Goal: Transaction & Acquisition: Purchase product/service

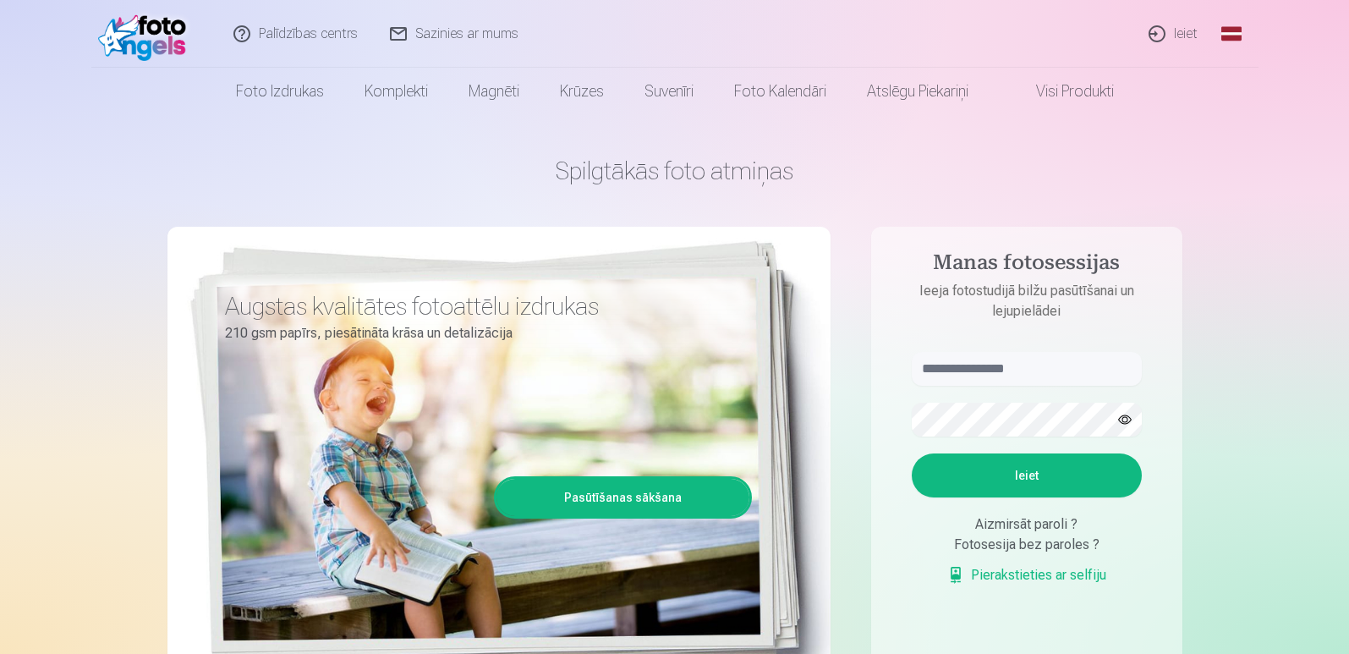
click at [1188, 36] on link "Ieiet" at bounding box center [1173, 34] width 81 height 68
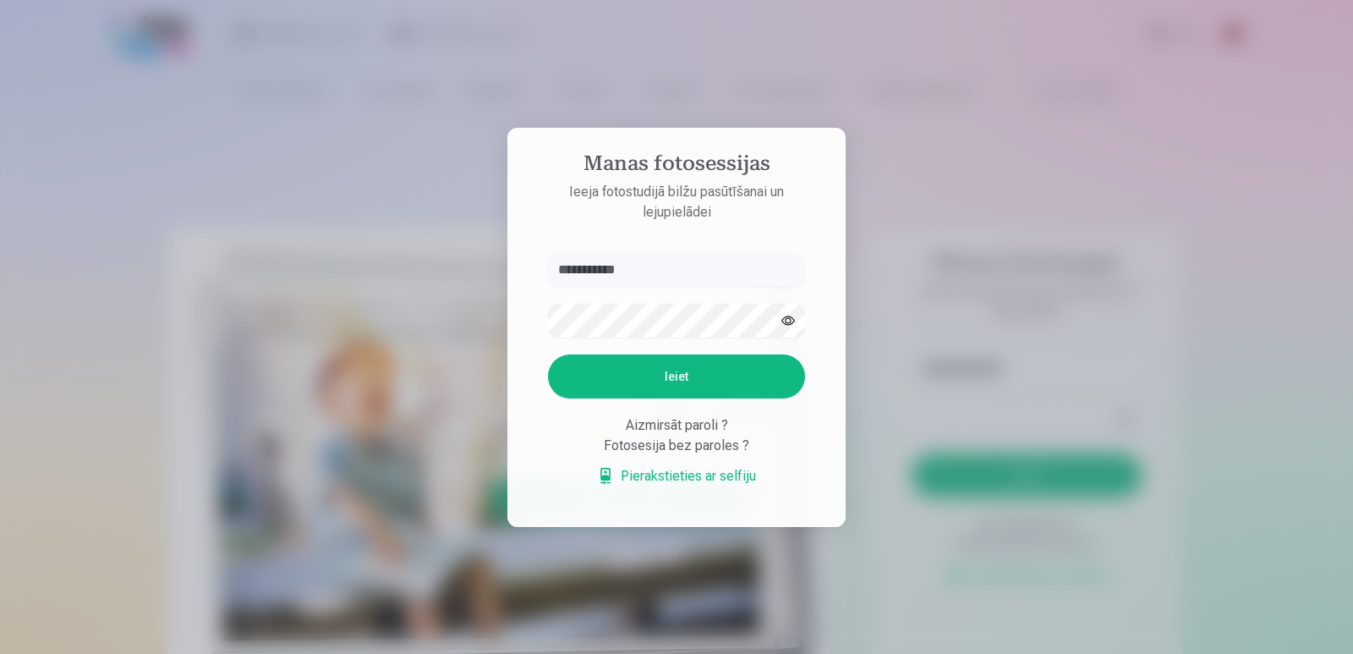
type input "**********"
click at [754, 369] on button "Ieiet" at bounding box center [676, 376] width 257 height 44
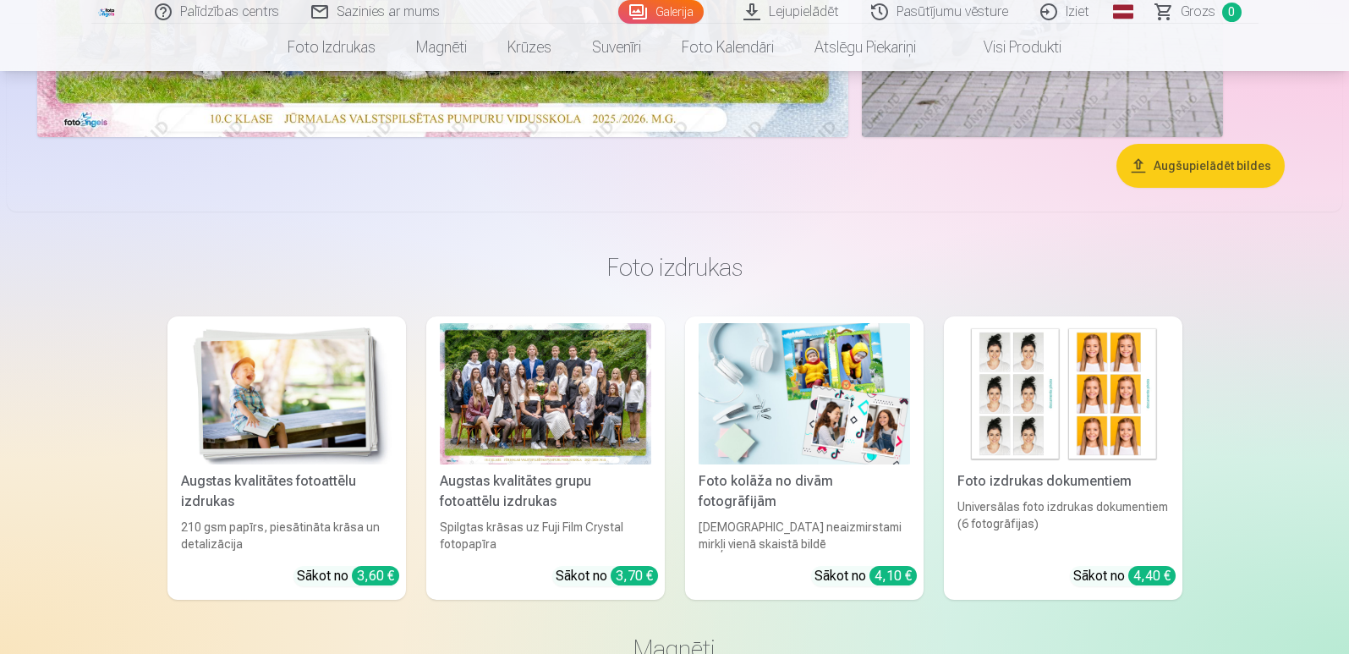
scroll to position [592, 0]
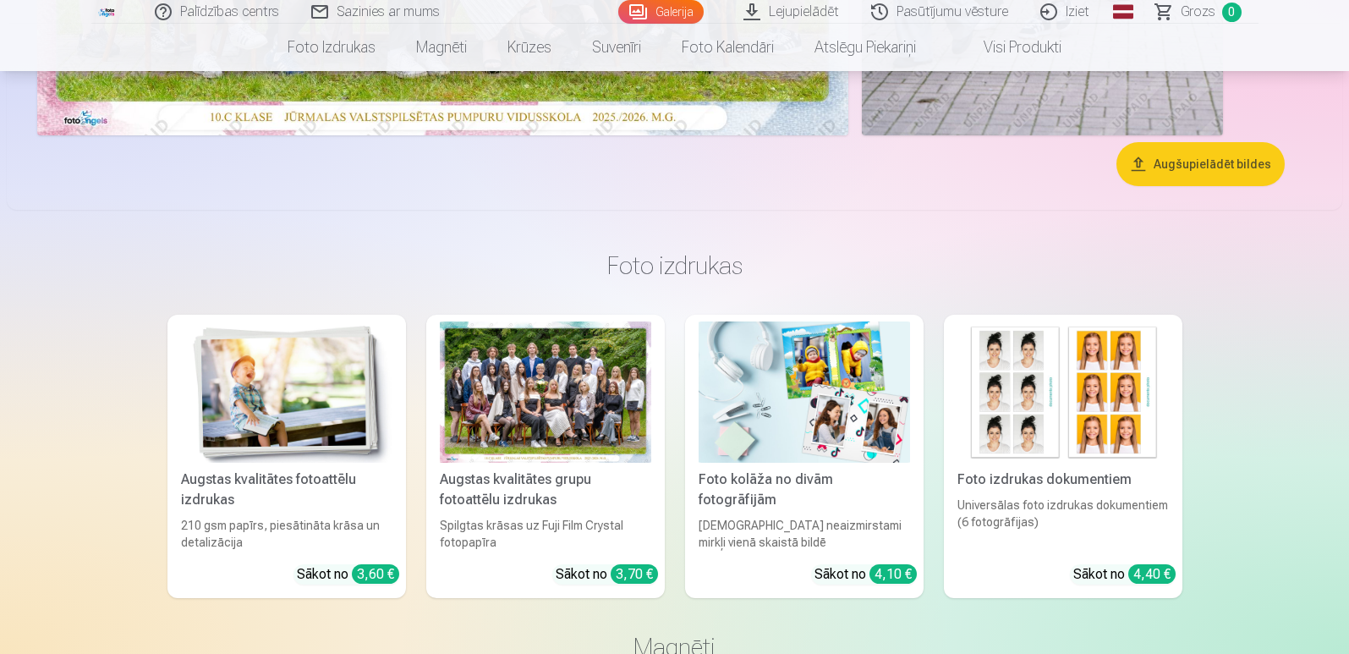
click at [582, 480] on div "Augstas kvalitātes grupu fotoattēlu izdrukas" at bounding box center [545, 489] width 225 height 41
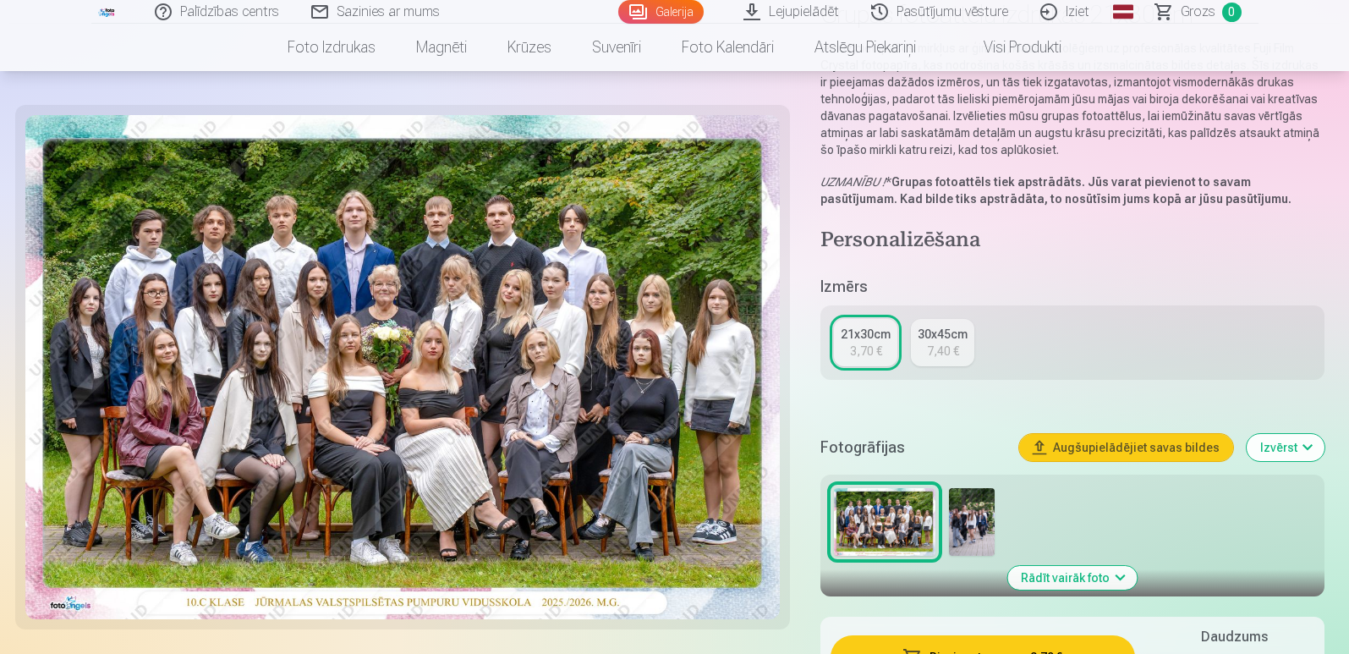
scroll to position [169, 0]
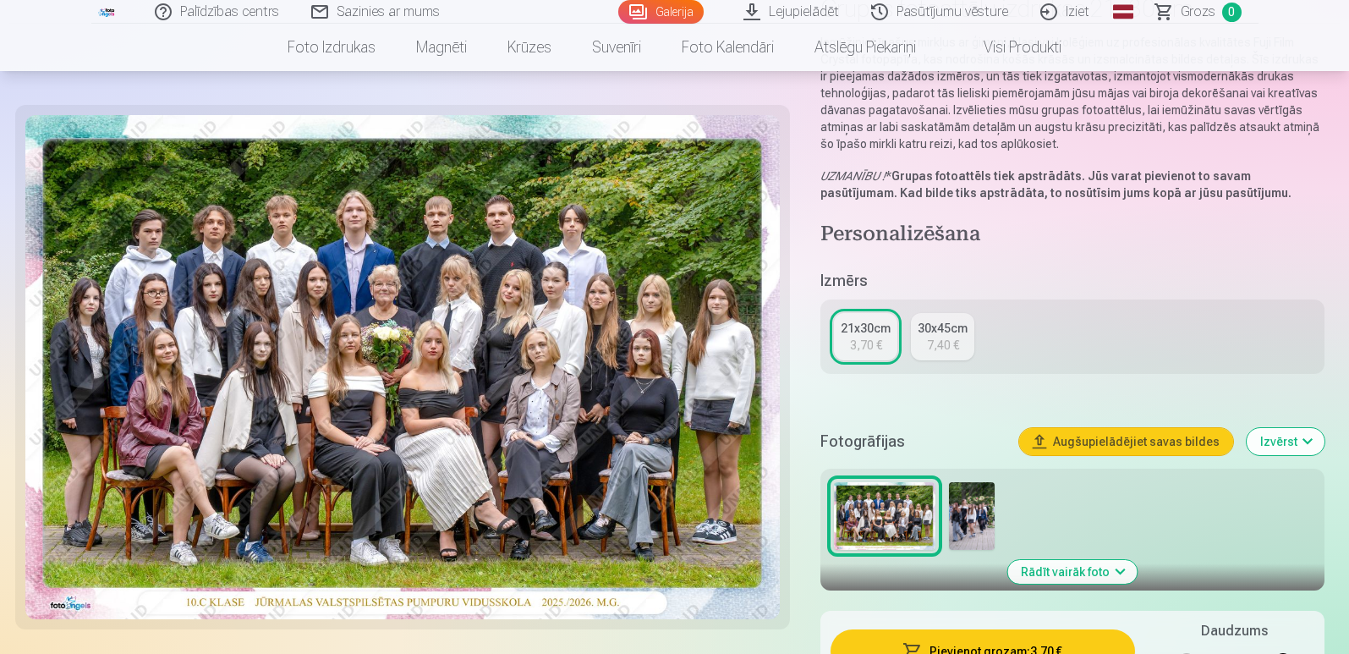
click at [853, 339] on div "3,70 €" at bounding box center [866, 344] width 32 height 17
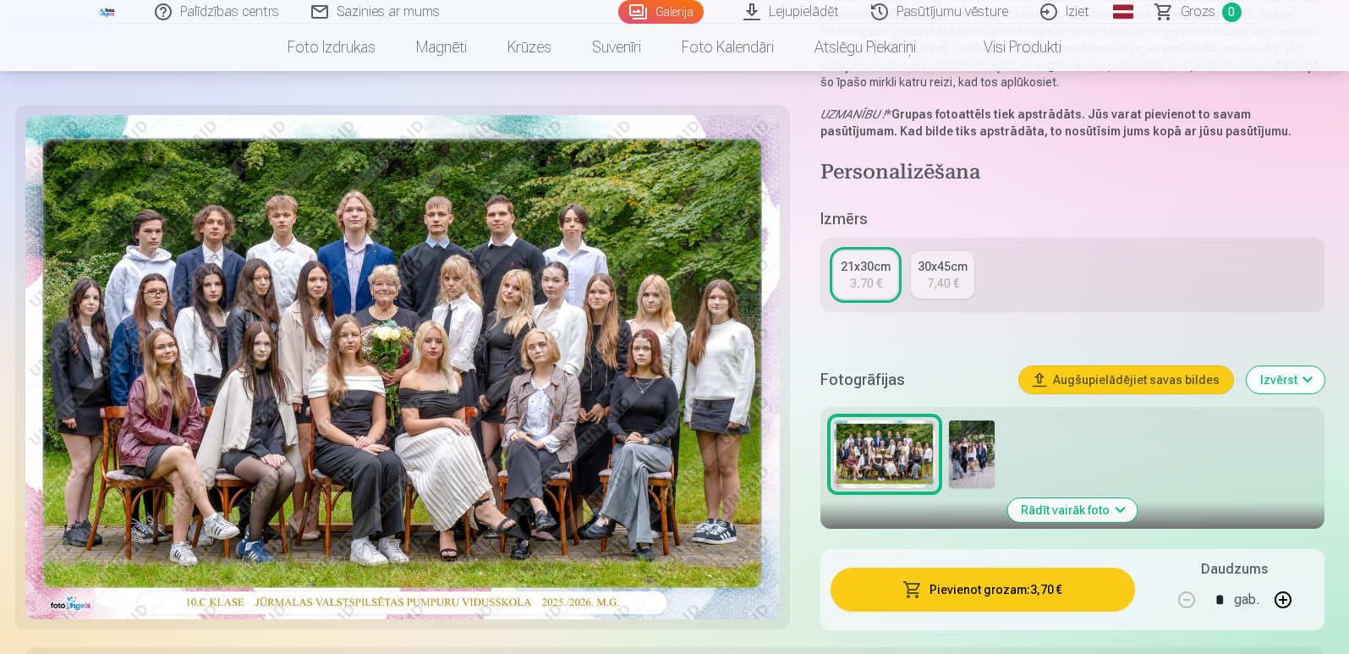
scroll to position [254, 0]
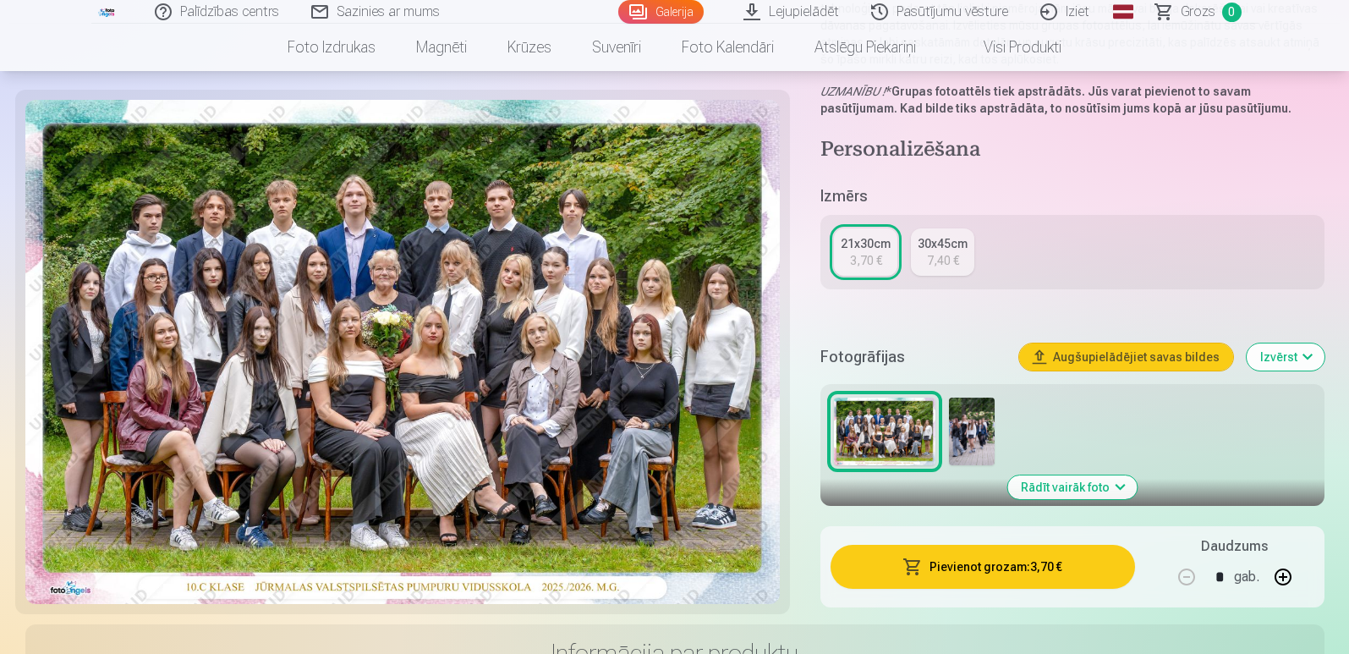
click at [997, 564] on button "Pievienot grozam : 3,70 €" at bounding box center [982, 566] width 304 height 44
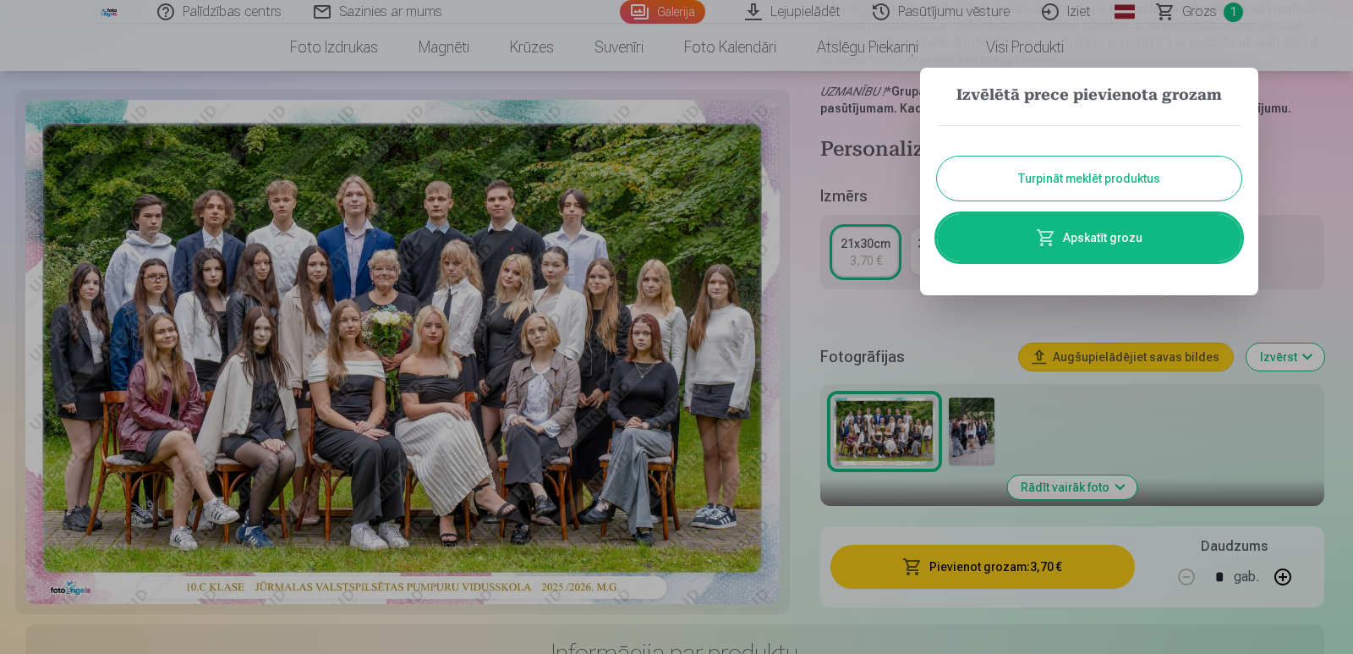
click at [1092, 180] on button "Turpināt meklēt produktus" at bounding box center [1089, 178] width 304 height 44
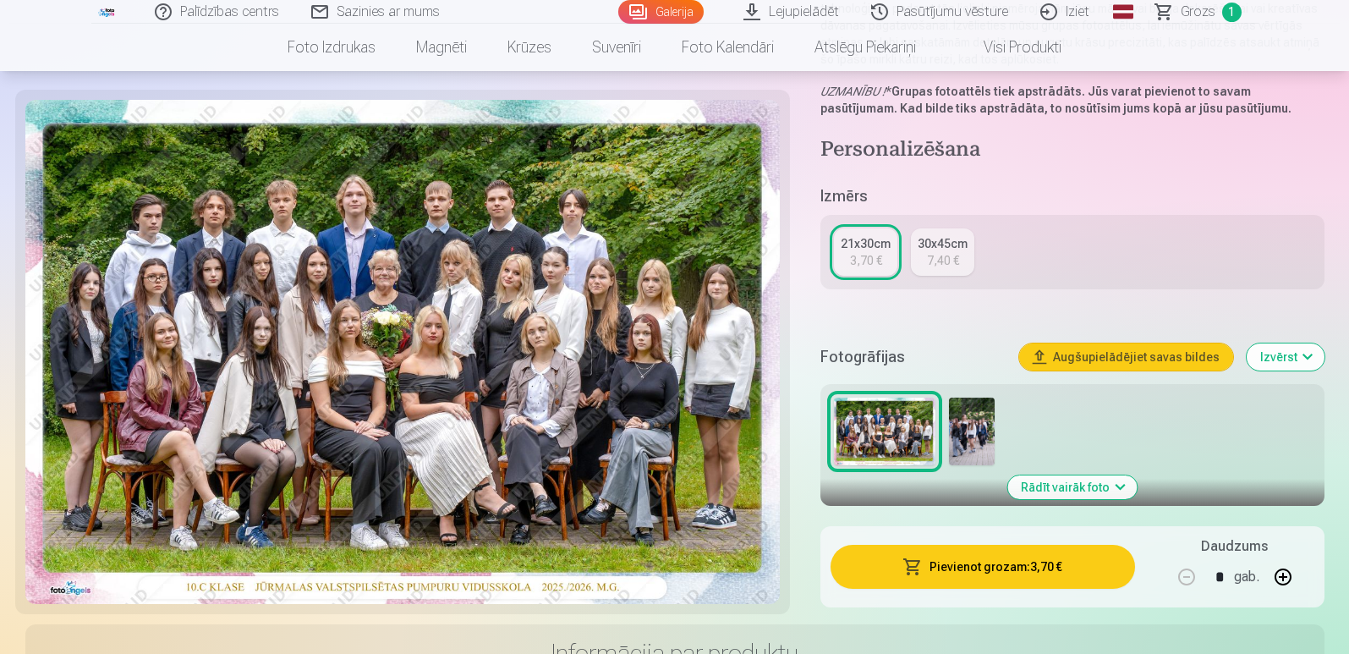
click at [986, 438] on img at bounding box center [971, 431] width 45 height 68
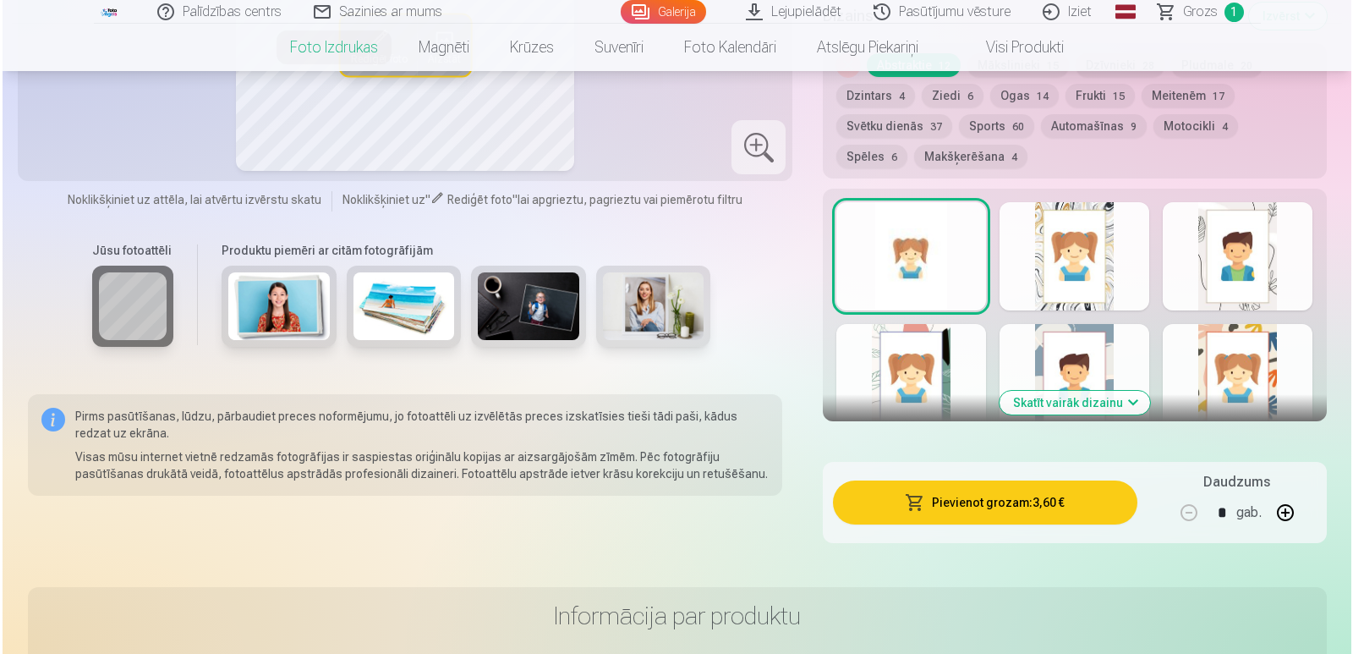
scroll to position [1015, 0]
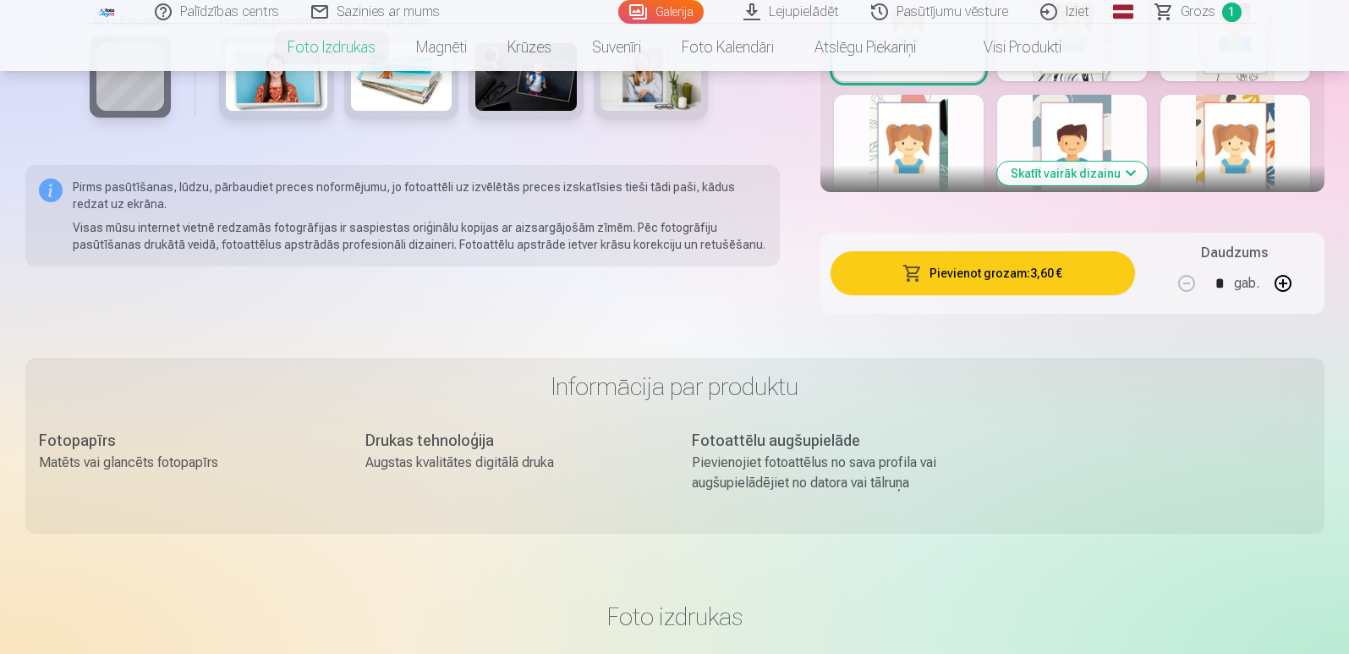
click at [1015, 288] on button "Pievienot grozam : 3,60 €" at bounding box center [982, 273] width 304 height 44
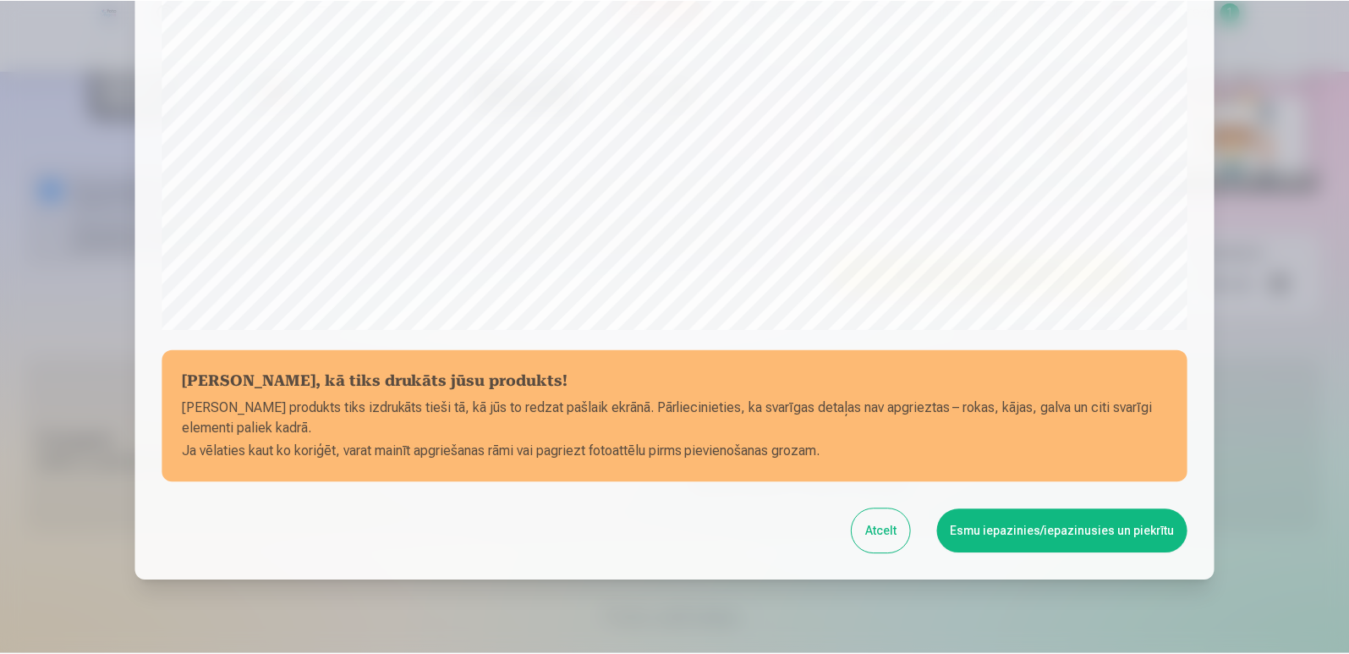
scroll to position [564, 0]
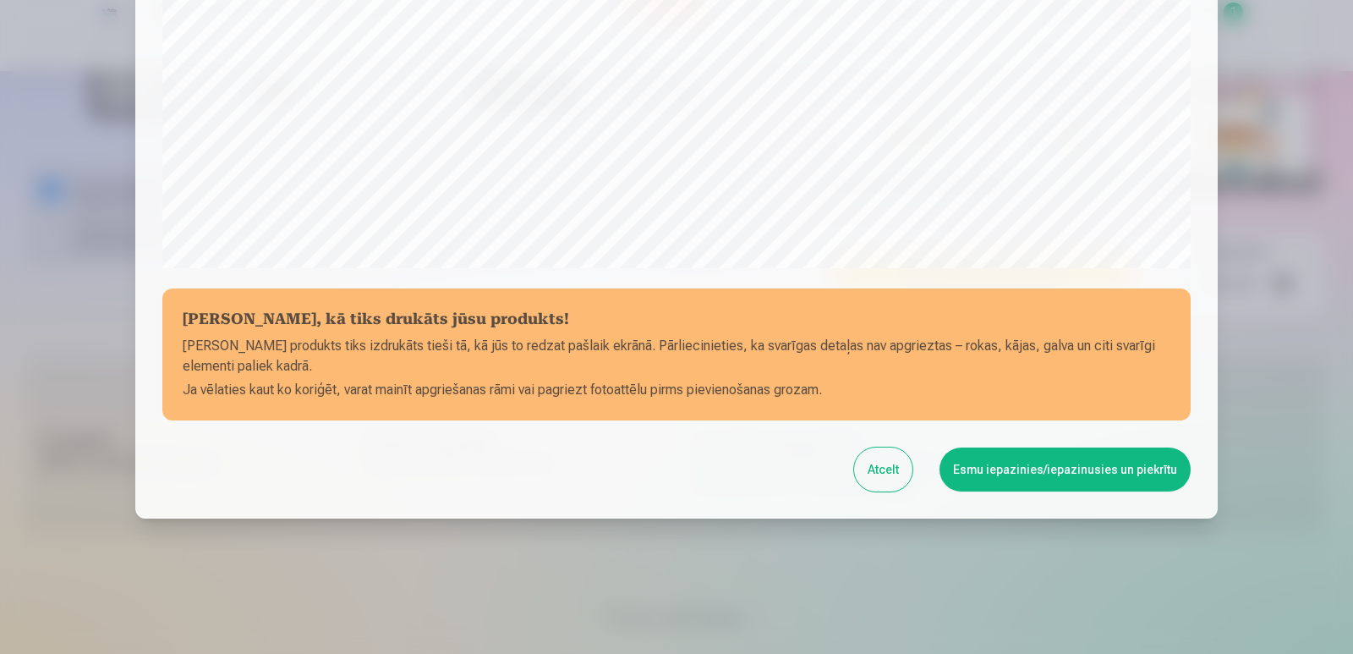
click at [1083, 471] on button "Esmu iepazinies/iepazinusies un piekrītu" at bounding box center [1064, 469] width 251 height 44
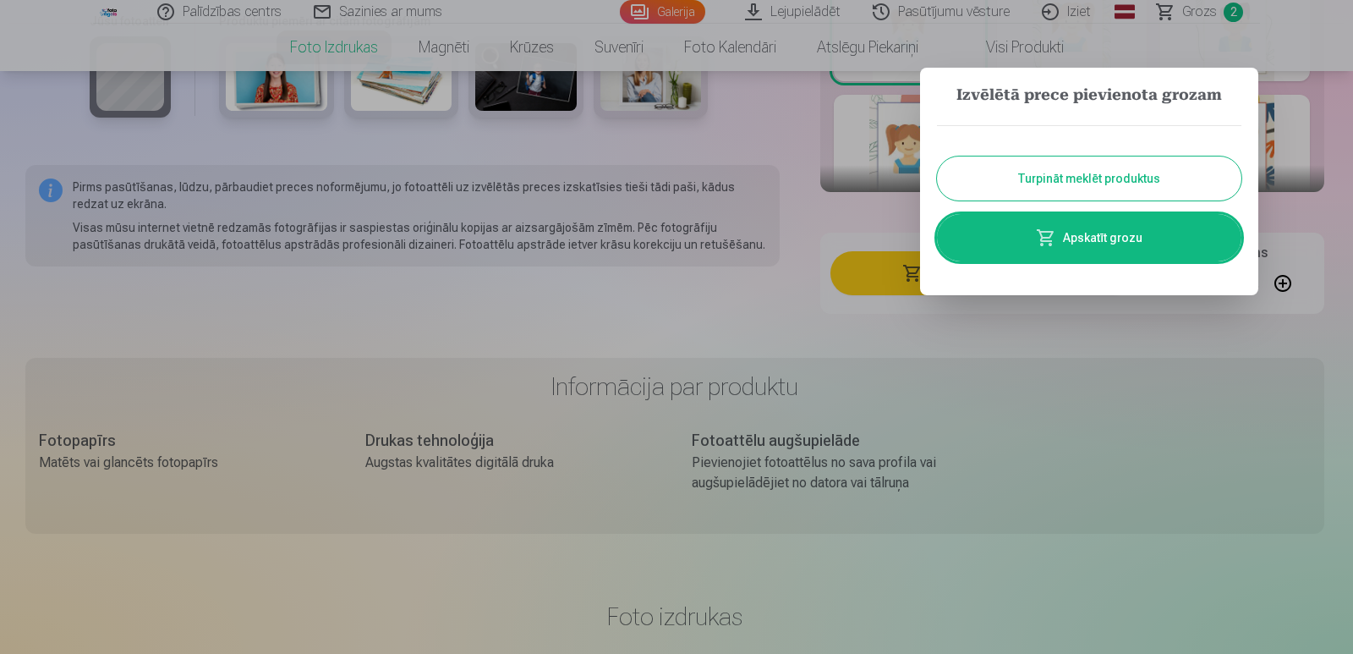
click at [1092, 172] on button "Turpināt meklēt produktus" at bounding box center [1089, 178] width 304 height 44
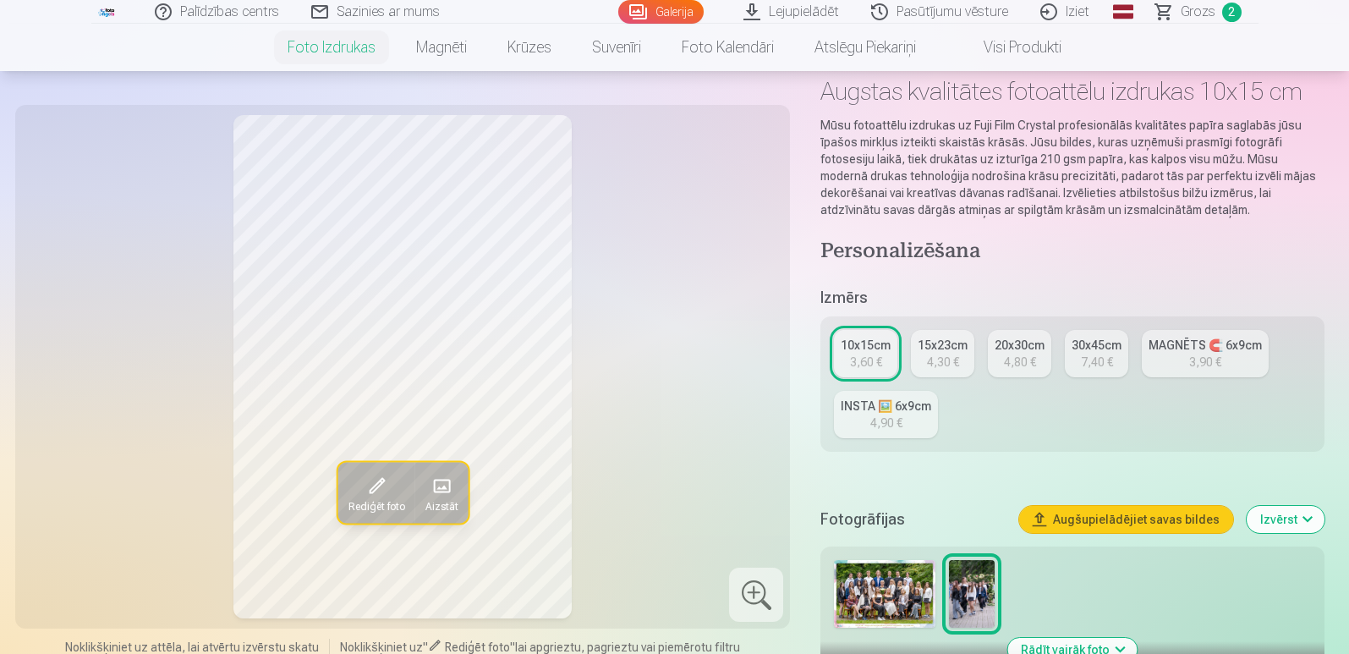
scroll to position [85, 0]
click at [663, 5] on link "Galerija" at bounding box center [660, 12] width 85 height 24
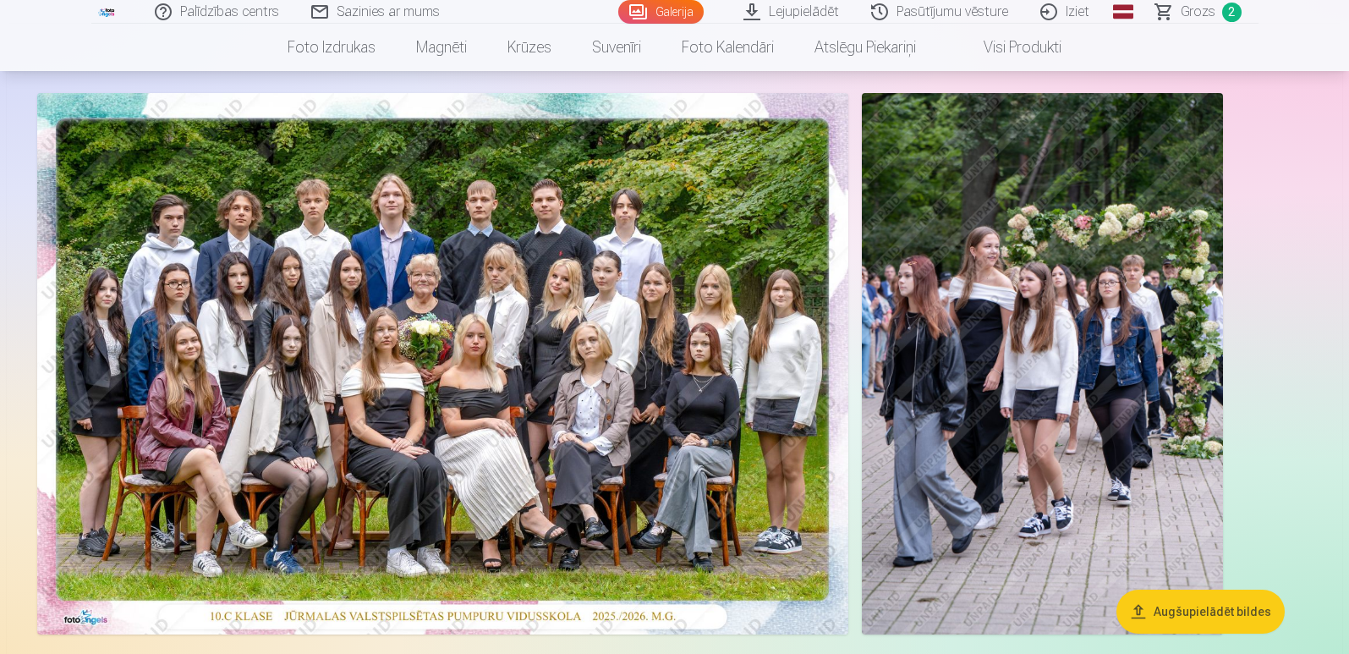
scroll to position [85, 0]
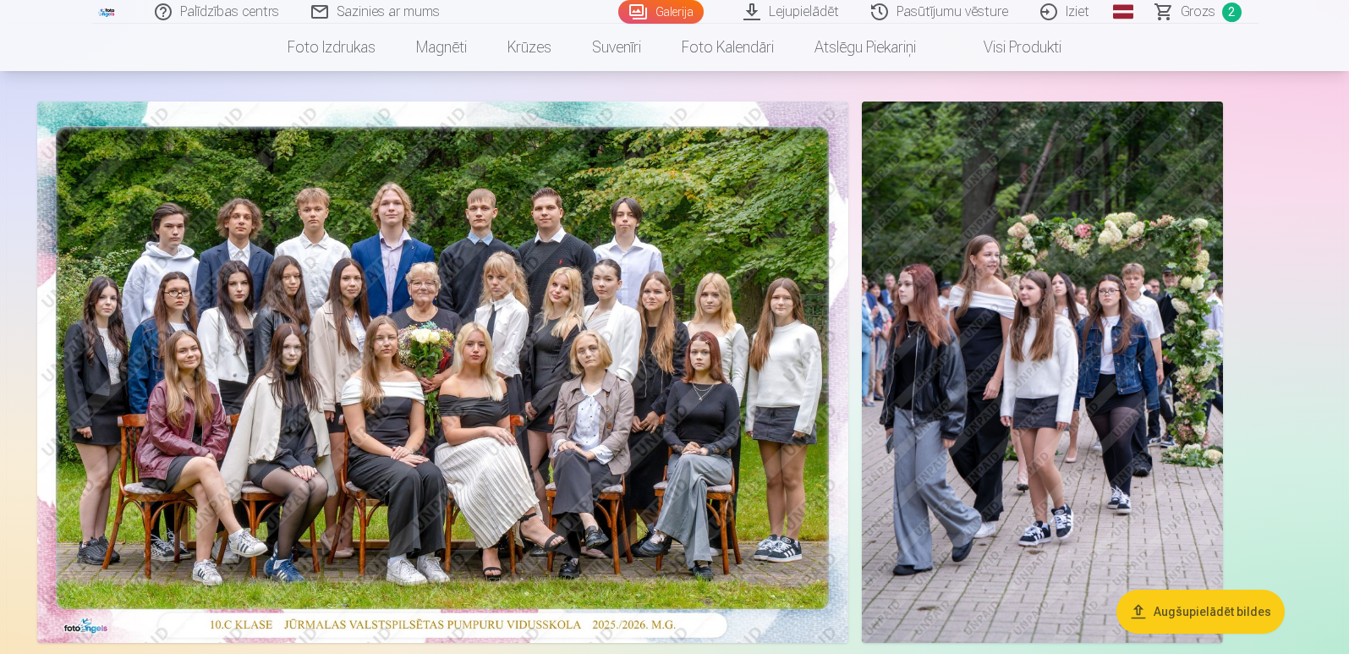
click at [1210, 12] on span "Grozs" at bounding box center [1197, 12] width 35 height 20
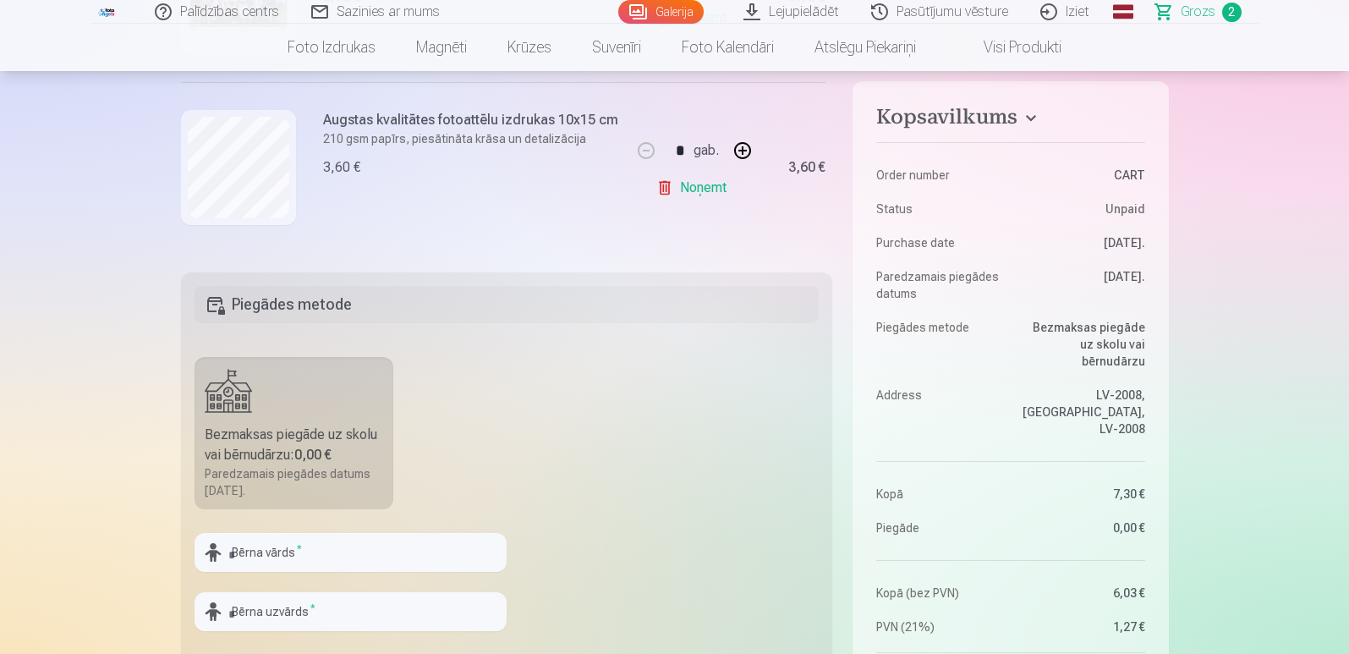
scroll to position [338, 0]
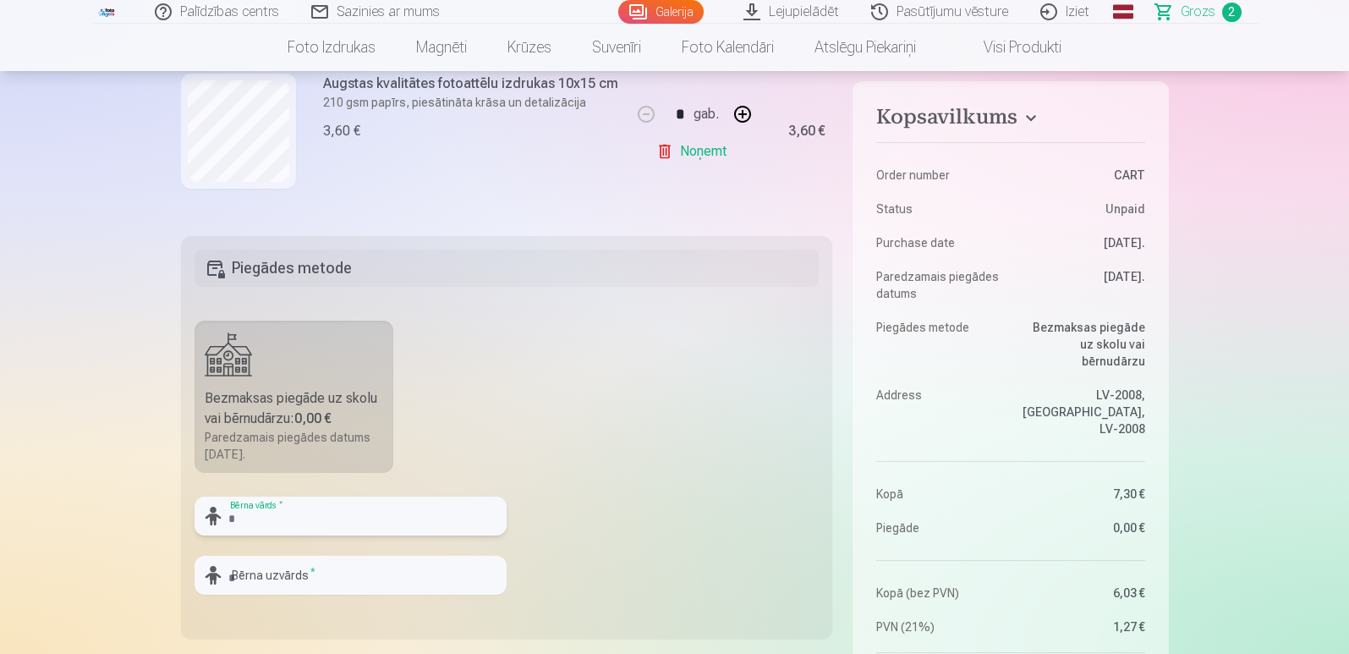
click at [346, 518] on input "text" at bounding box center [350, 515] width 312 height 39
drag, startPoint x: 230, startPoint y: 512, endPoint x: 141, endPoint y: 510, distance: 88.8
type input "******"
click at [347, 582] on input "text" at bounding box center [350, 574] width 312 height 39
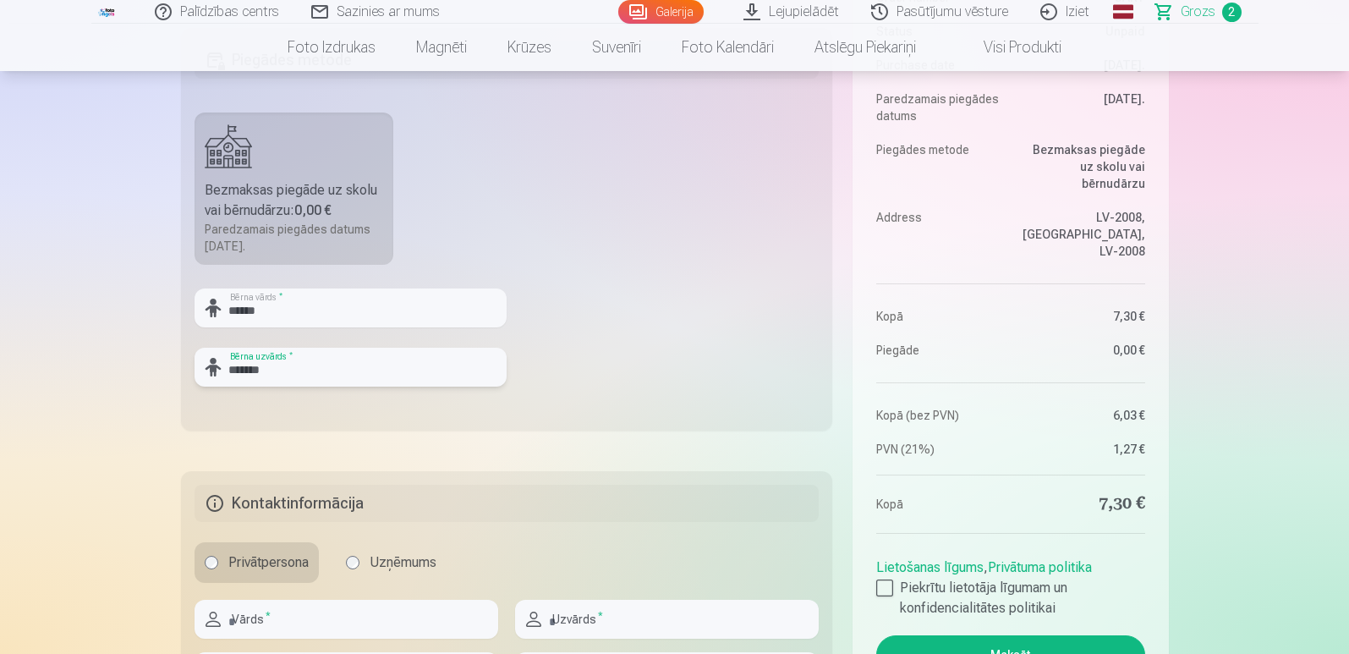
scroll to position [761, 0]
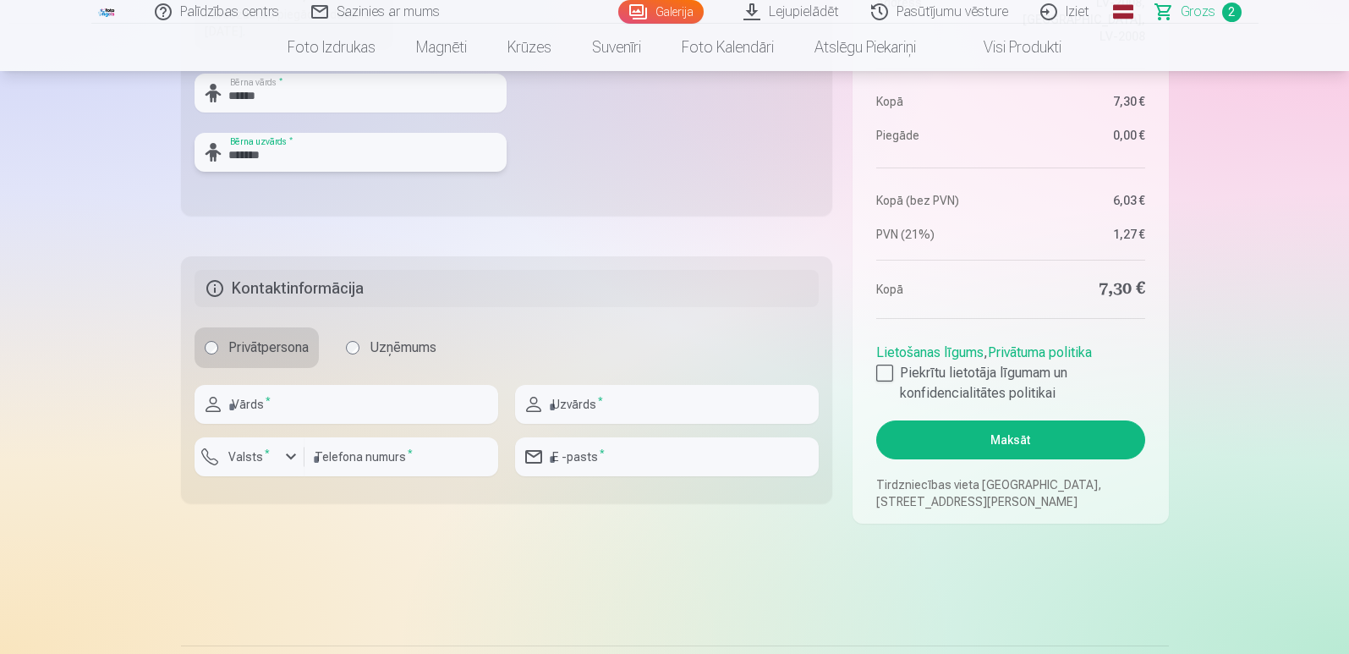
type input "*******"
click at [306, 404] on input "text" at bounding box center [346, 404] width 304 height 39
type input "*****"
click at [658, 414] on input "text" at bounding box center [667, 404] width 304 height 39
type input "**********"
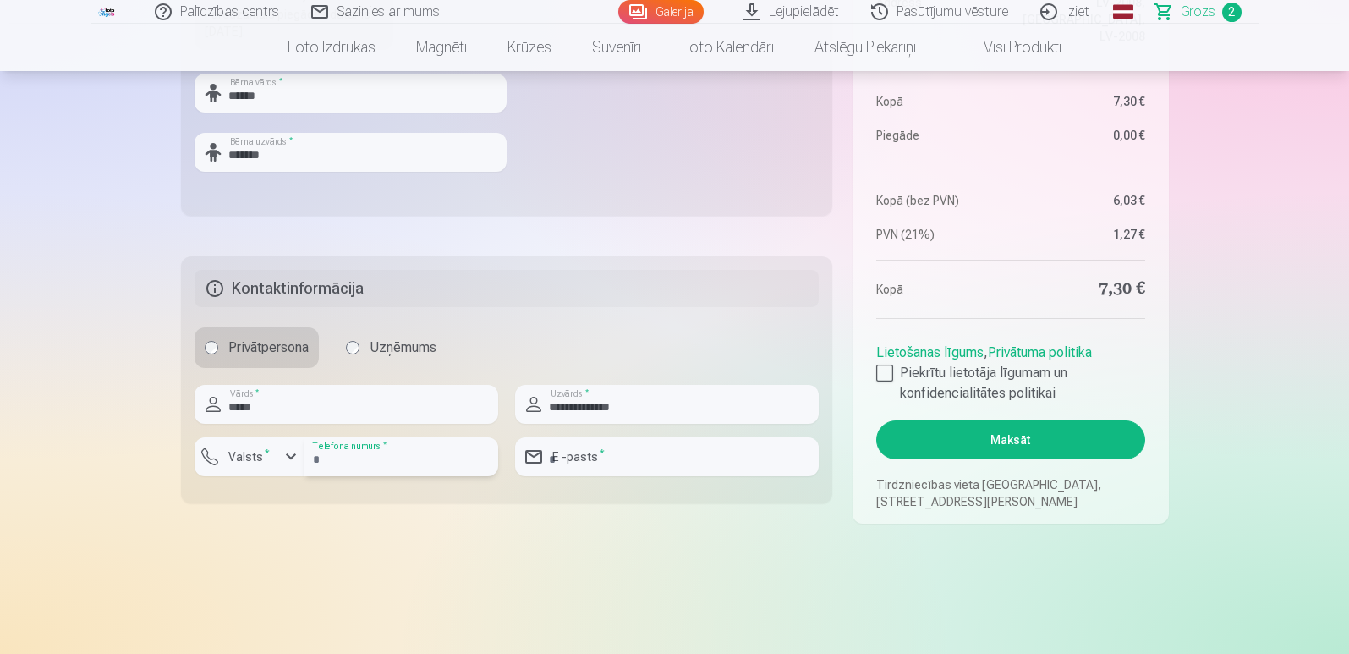
click at [380, 466] on input "number" at bounding box center [401, 456] width 194 height 39
click at [282, 461] on div "button" at bounding box center [291, 456] width 20 height 20
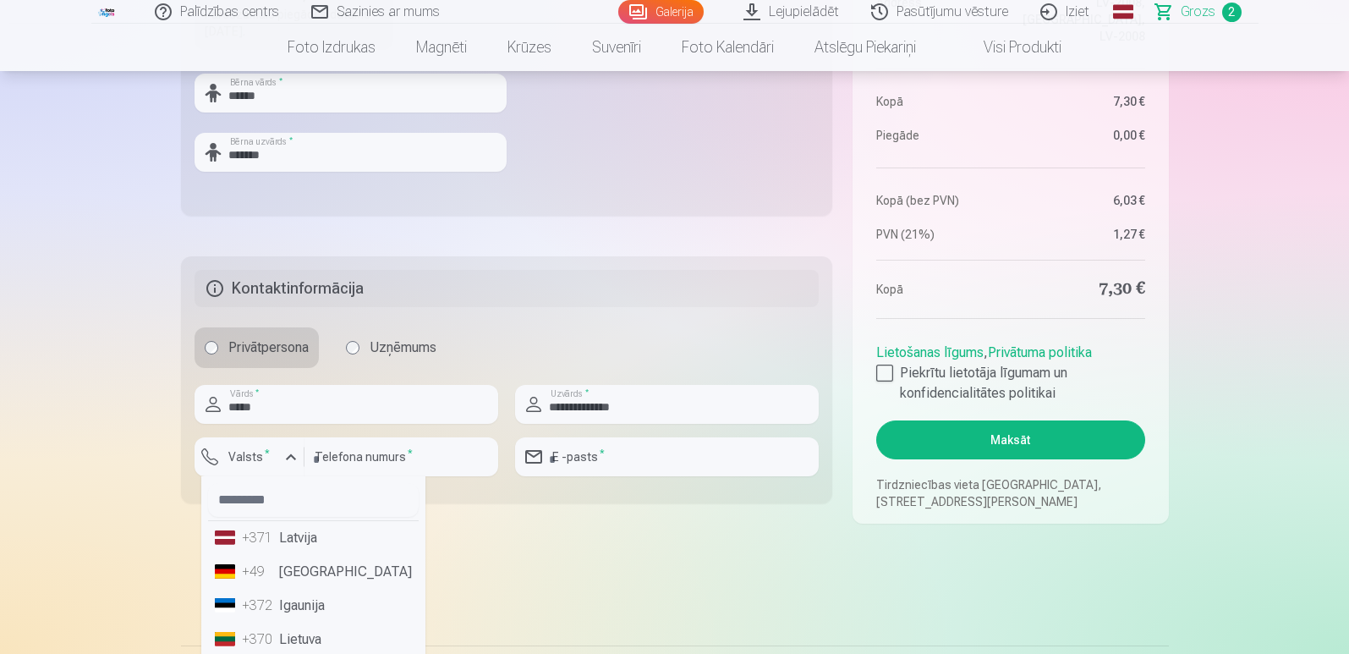
click at [283, 539] on li "+371 Latvija" at bounding box center [313, 538] width 211 height 34
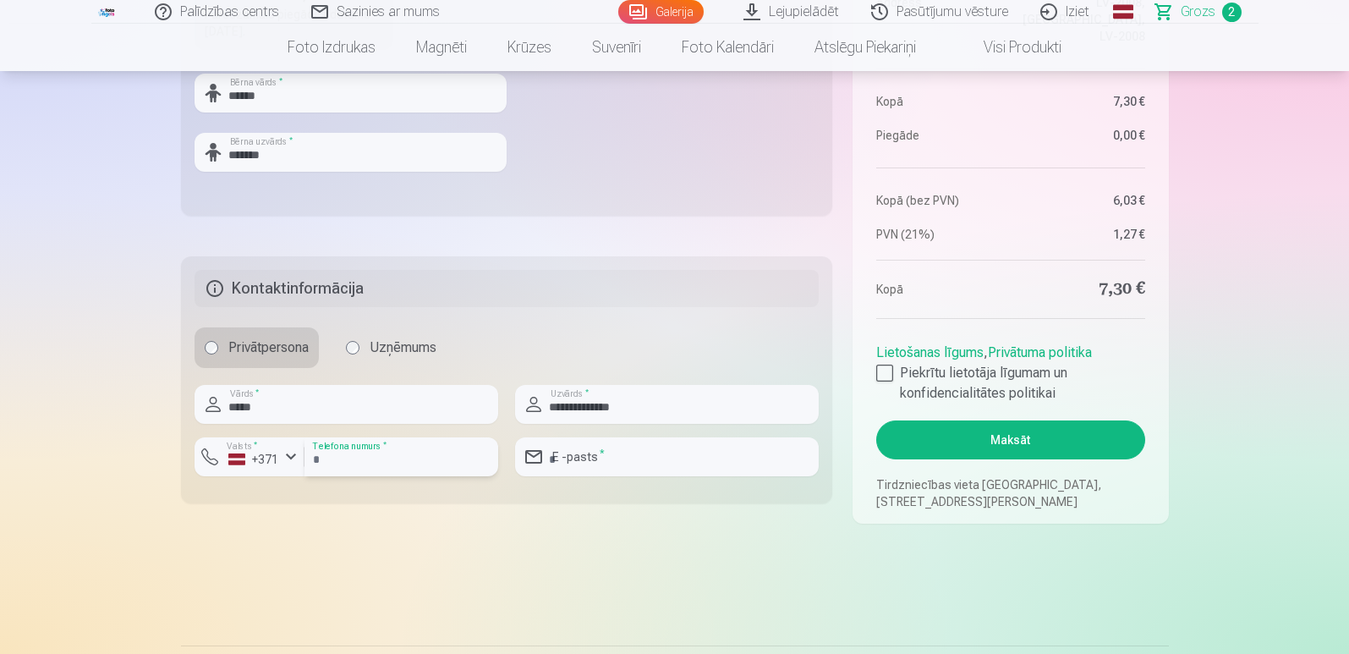
click at [368, 456] on input "number" at bounding box center [401, 456] width 194 height 39
click at [375, 465] on input "number" at bounding box center [401, 456] width 194 height 39
type input "********"
click at [579, 453] on input "email" at bounding box center [667, 456] width 304 height 39
type input "**********"
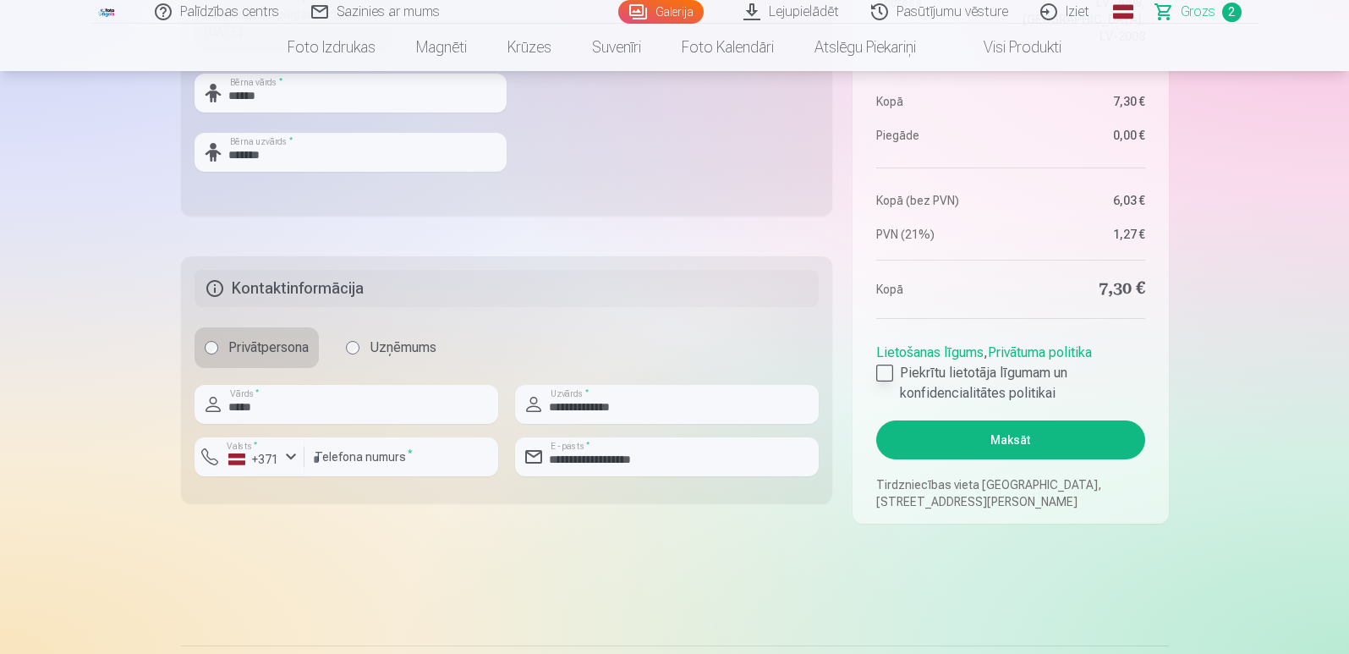
click at [882, 373] on div at bounding box center [884, 372] width 17 height 17
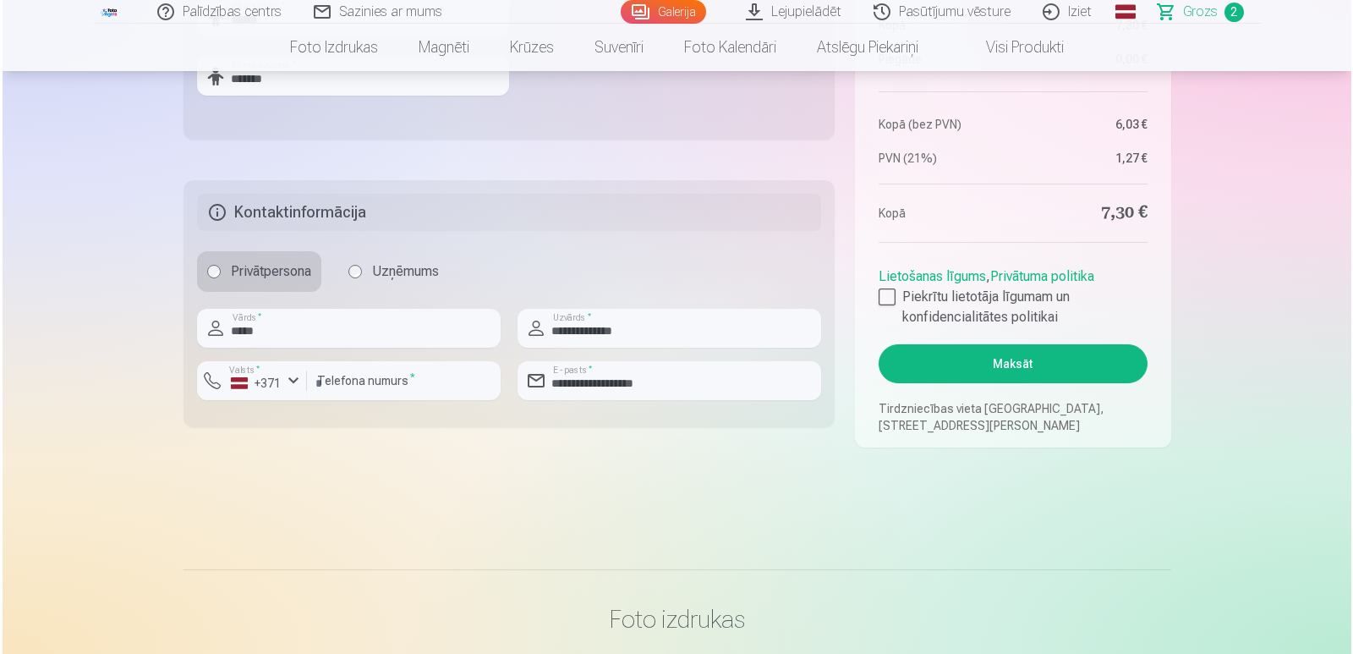
scroll to position [845, 0]
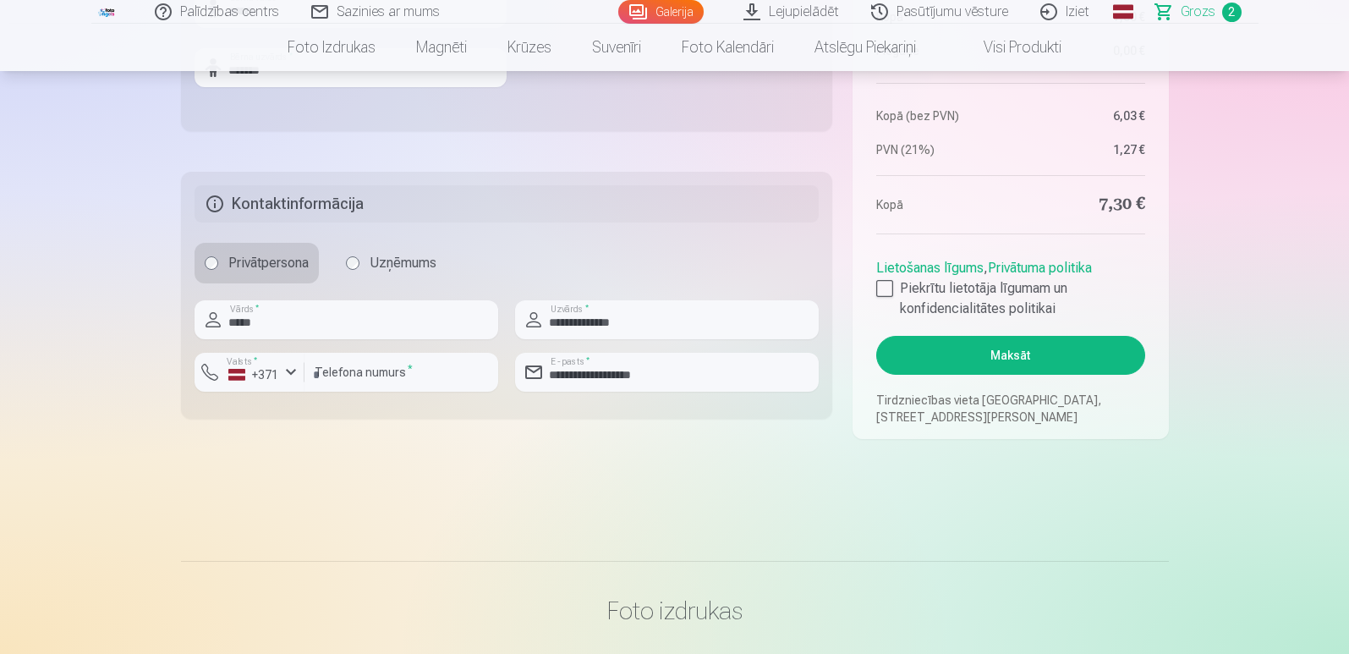
click at [1002, 362] on button "Maksāt" at bounding box center [1010, 355] width 268 height 39
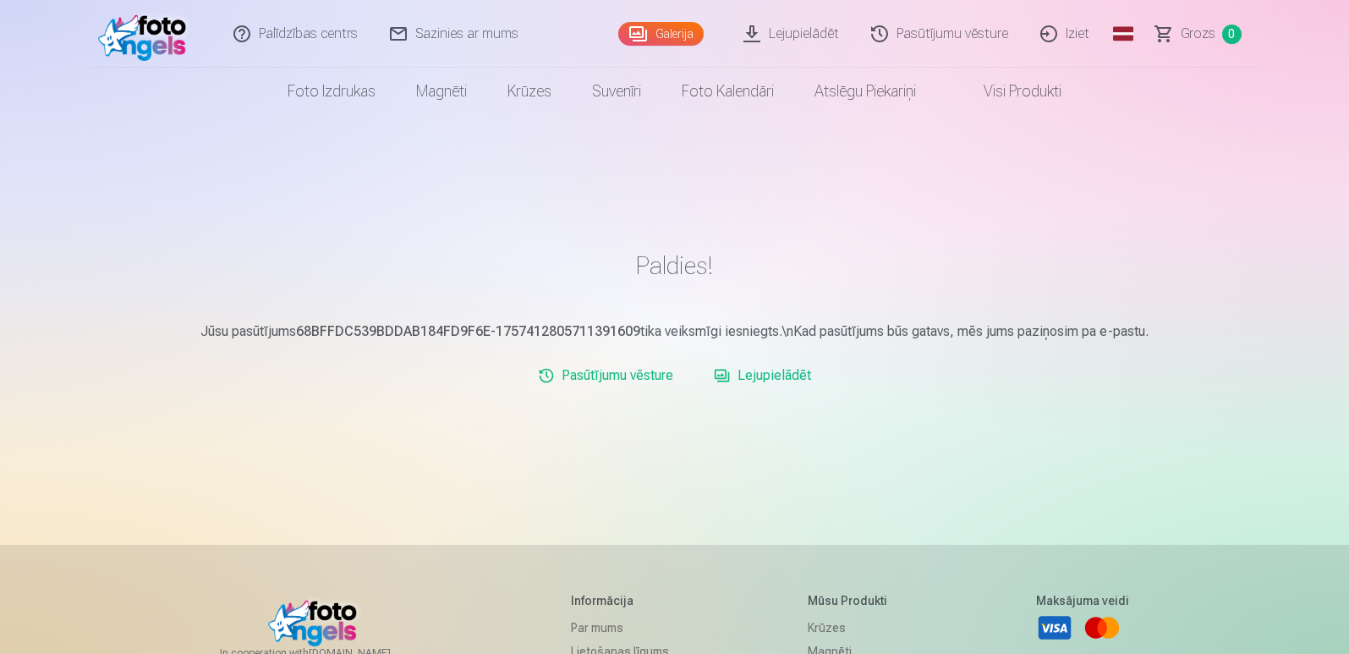
click at [1082, 34] on link "Iziet" at bounding box center [1065, 34] width 81 height 68
